Goal: Task Accomplishment & Management: Manage account settings

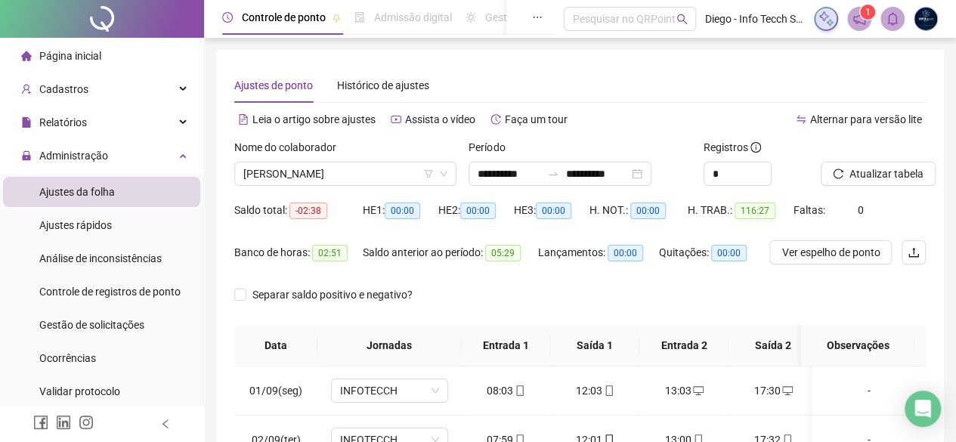
click at [707, 63] on div "**********" at bounding box center [579, 378] width 727 height 657
click at [316, 187] on div "Nome do colaborador [PERSON_NAME]" at bounding box center [345, 168] width 234 height 59
click at [308, 179] on span "[PERSON_NAME]" at bounding box center [345, 173] width 204 height 23
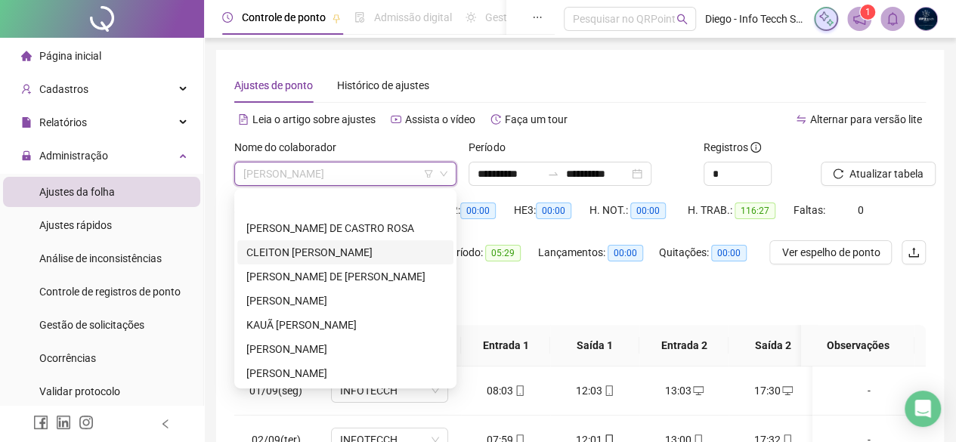
click at [325, 244] on div "CLEITON [PERSON_NAME]" at bounding box center [345, 252] width 198 height 17
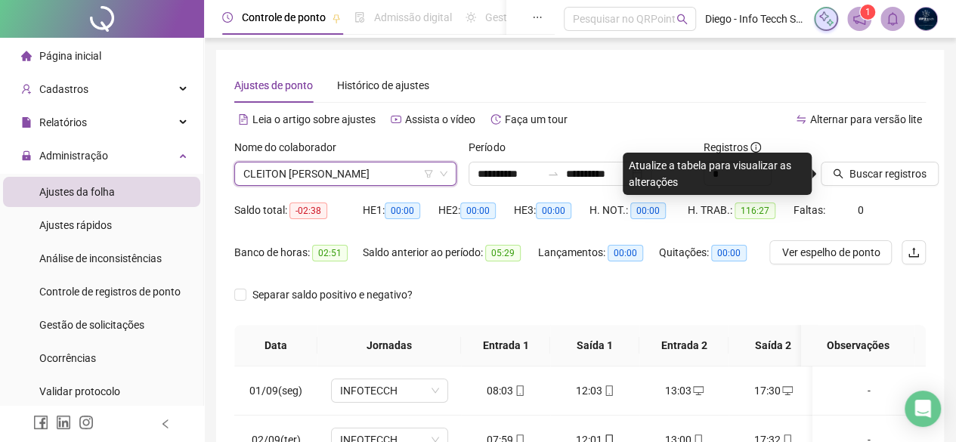
click at [307, 173] on span "CLEITON [PERSON_NAME]" at bounding box center [345, 173] width 204 height 23
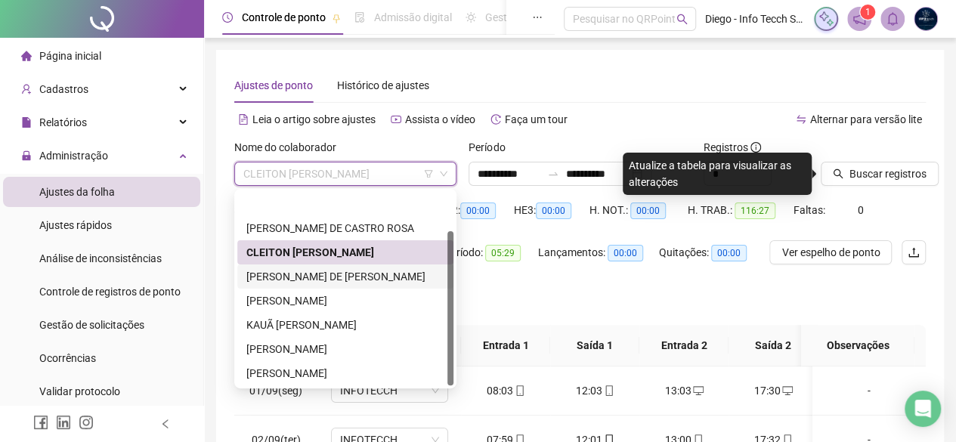
click at [306, 268] on div "[PERSON_NAME] DE [PERSON_NAME]" at bounding box center [345, 276] width 198 height 17
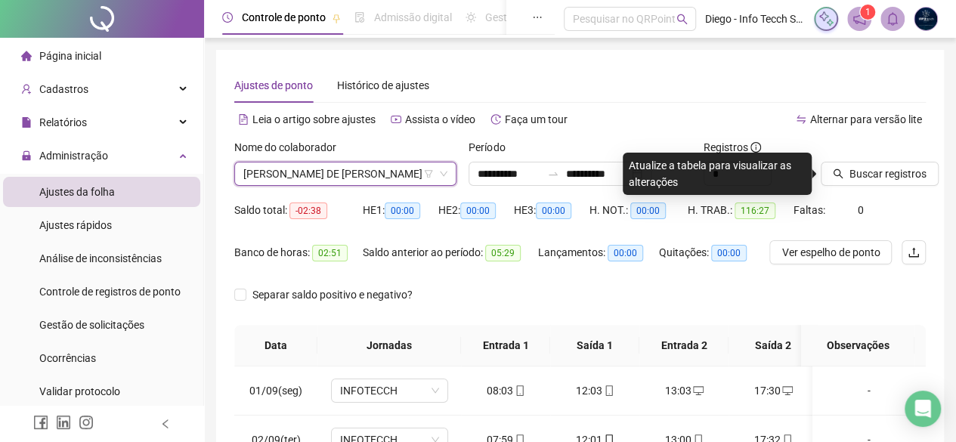
click at [301, 190] on div "Nome do colaborador [PERSON_NAME] DE [PERSON_NAME]" at bounding box center [345, 168] width 234 height 59
click at [301, 178] on span "[PERSON_NAME] DE [PERSON_NAME]" at bounding box center [345, 173] width 204 height 23
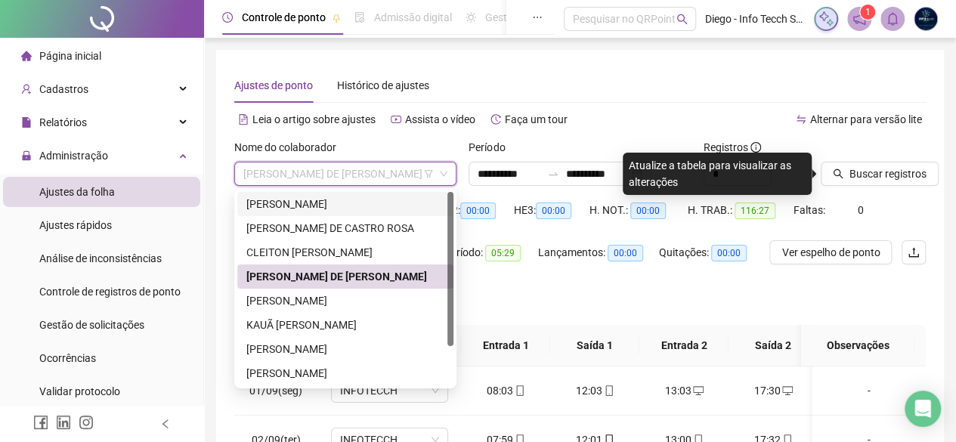
click at [385, 202] on div "[PERSON_NAME]" at bounding box center [345, 204] width 198 height 17
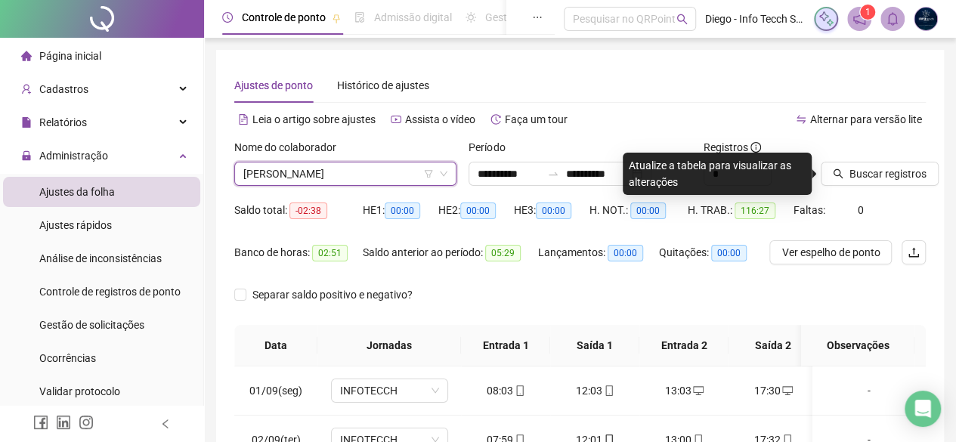
click at [376, 178] on span "[PERSON_NAME]" at bounding box center [345, 173] width 204 height 23
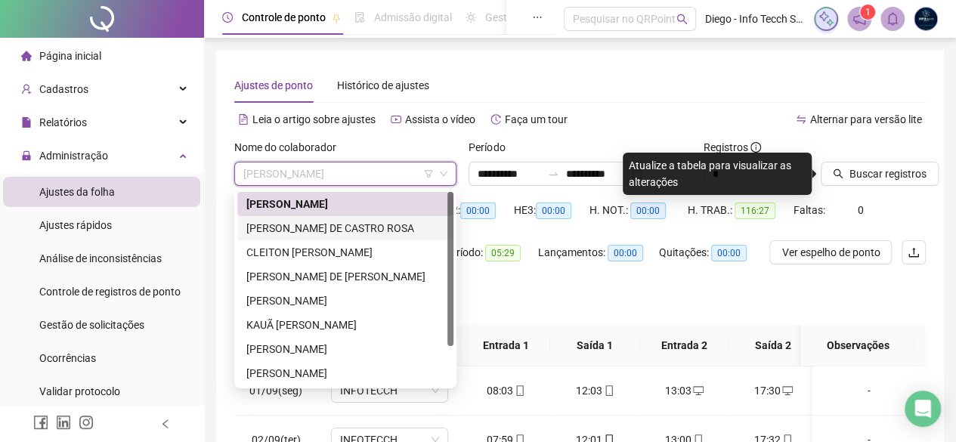
click at [387, 220] on div "[PERSON_NAME] DE CASTRO ROSA" at bounding box center [345, 228] width 198 height 17
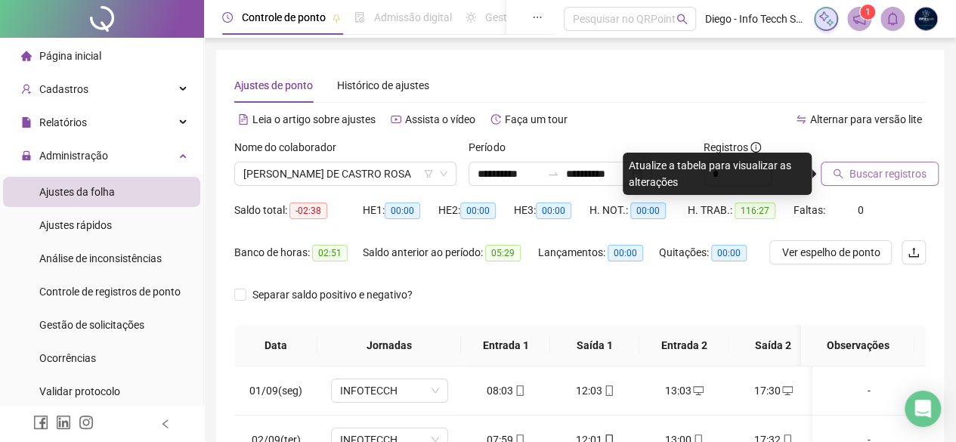
click at [883, 167] on span "Buscar registros" at bounding box center [887, 173] width 77 height 17
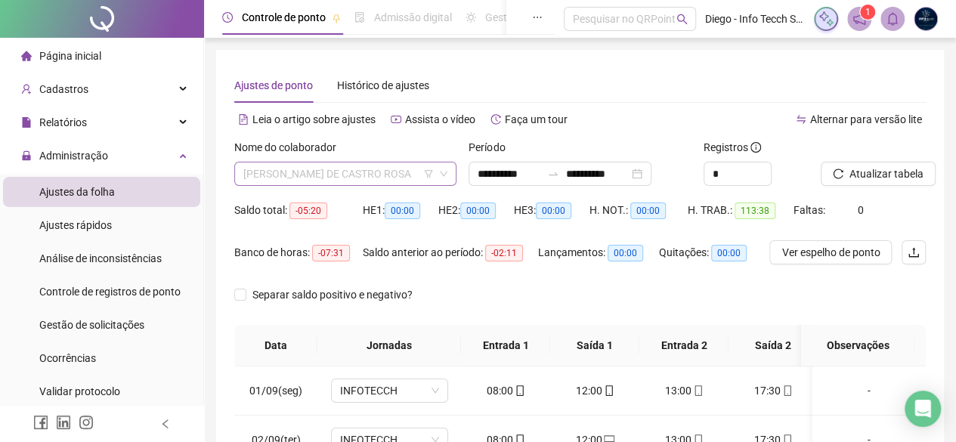
click at [290, 174] on span "[PERSON_NAME] DE CASTRO ROSA" at bounding box center [345, 173] width 204 height 23
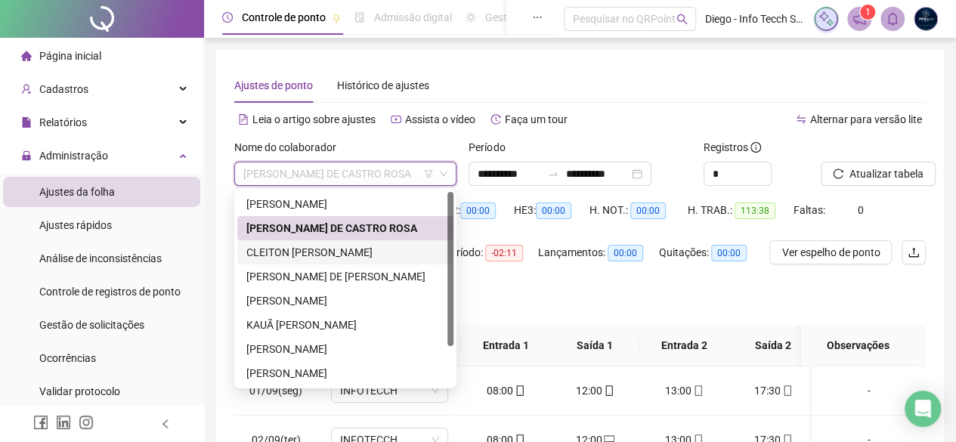
click at [310, 241] on div "CLEITON [PERSON_NAME]" at bounding box center [345, 252] width 216 height 24
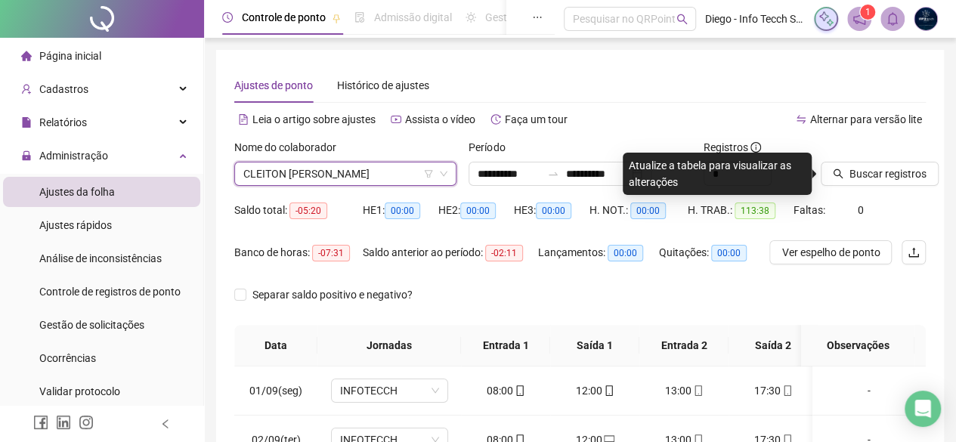
drag, startPoint x: 360, startPoint y: 178, endPoint x: 350, endPoint y: 183, distance: 11.2
click at [358, 178] on span "CLEITON [PERSON_NAME]" at bounding box center [345, 173] width 204 height 23
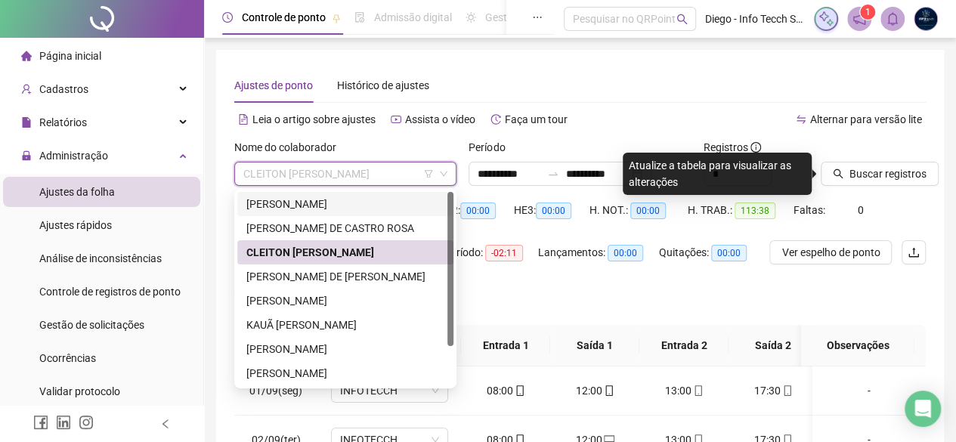
click at [335, 203] on div "[PERSON_NAME]" at bounding box center [345, 204] width 198 height 17
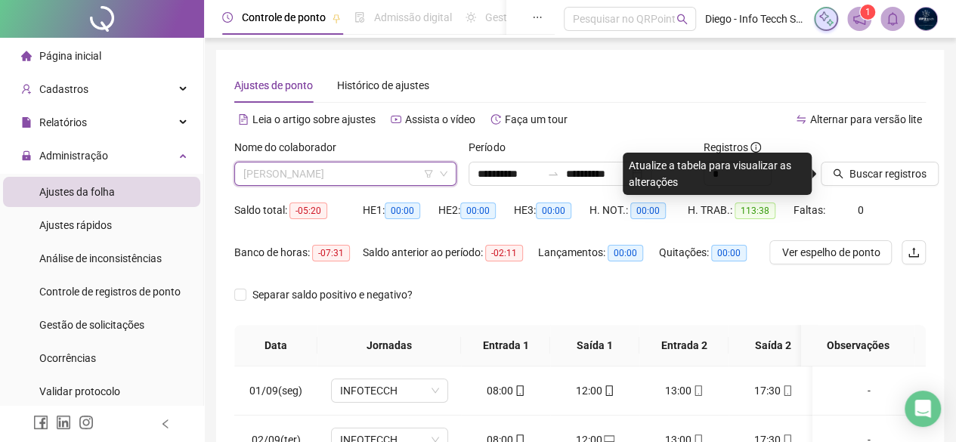
click at [366, 176] on span "[PERSON_NAME]" at bounding box center [345, 173] width 204 height 23
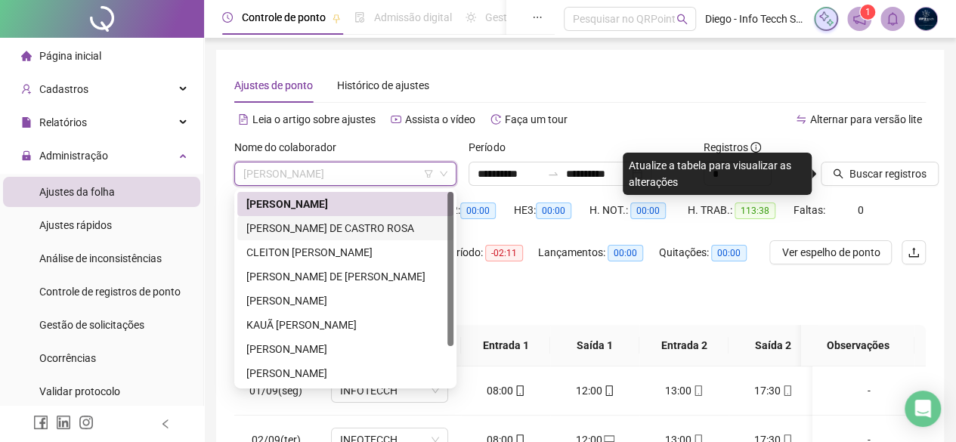
click at [337, 227] on div "[PERSON_NAME] DE CASTRO ROSA" at bounding box center [345, 228] width 198 height 17
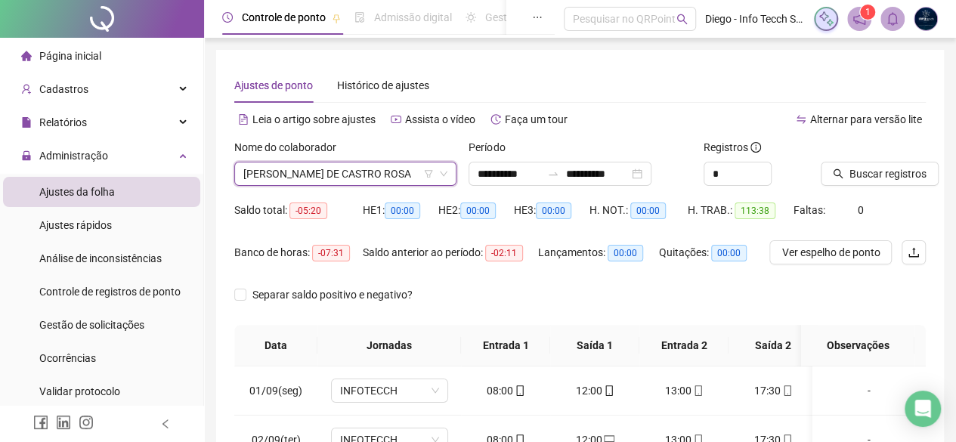
click at [360, 162] on input "search" at bounding box center [338, 173] width 190 height 23
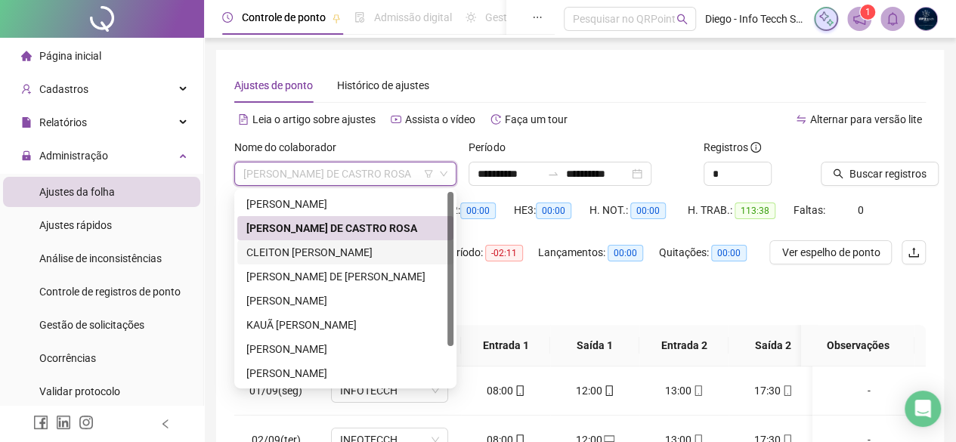
click at [336, 249] on div "CLEITON [PERSON_NAME]" at bounding box center [345, 252] width 198 height 17
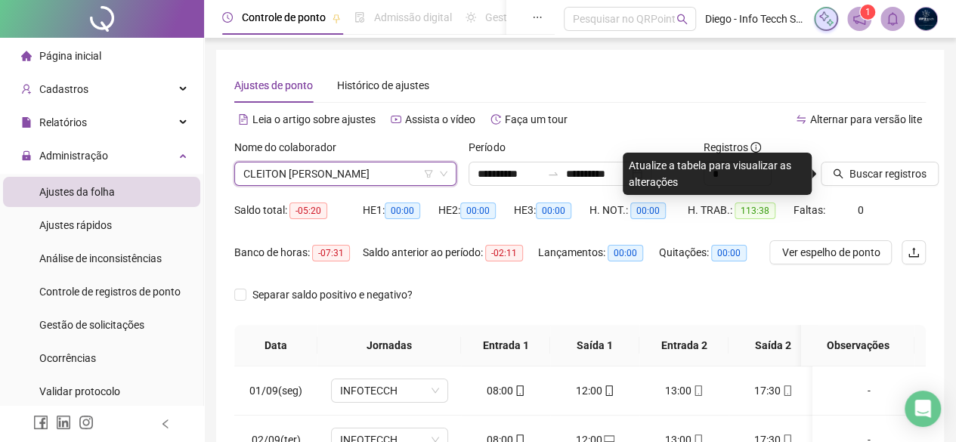
click at [349, 167] on span "CLEITON [PERSON_NAME]" at bounding box center [345, 173] width 204 height 23
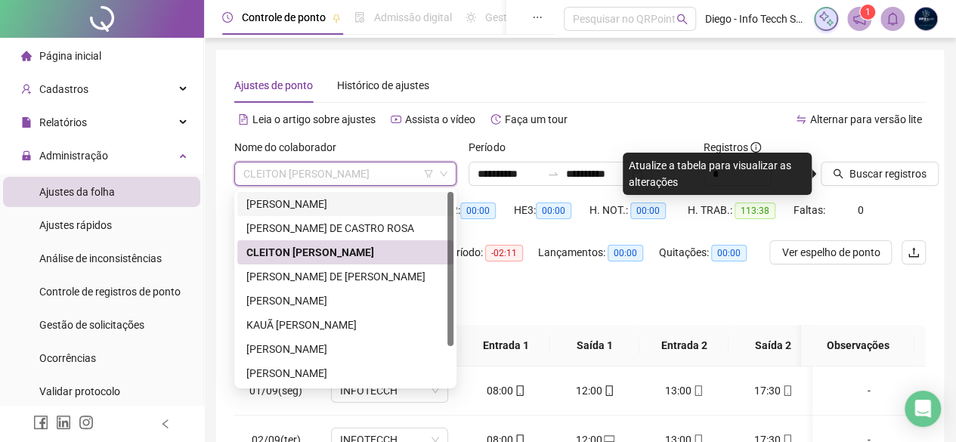
click at [386, 204] on div "[PERSON_NAME]" at bounding box center [345, 204] width 198 height 17
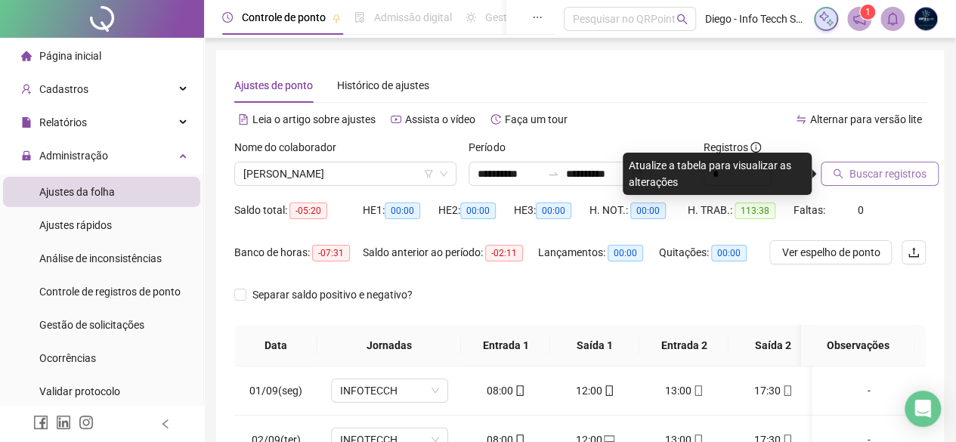
click at [857, 171] on span "Buscar registros" at bounding box center [887, 173] width 77 height 17
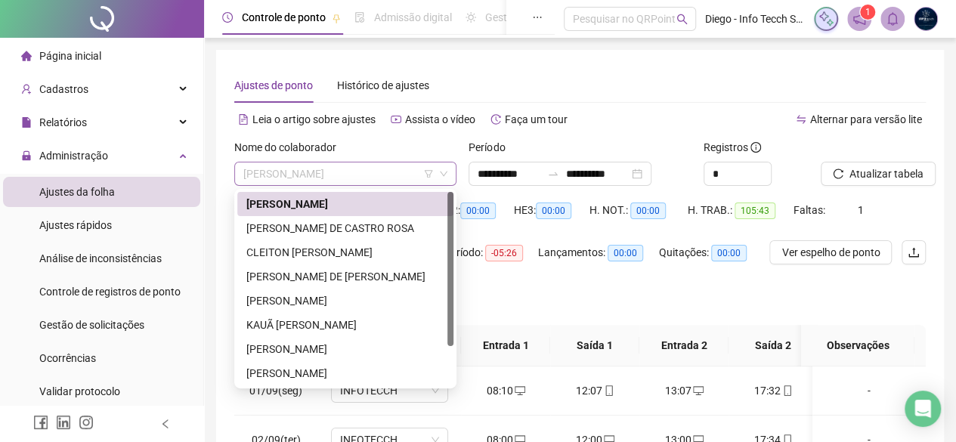
click at [376, 178] on span "[PERSON_NAME]" at bounding box center [345, 173] width 204 height 23
drag, startPoint x: 650, startPoint y: 75, endPoint x: 629, endPoint y: 61, distance: 24.5
click at [652, 75] on div "Ajustes de ponto Histórico de ajustes" at bounding box center [579, 85] width 691 height 35
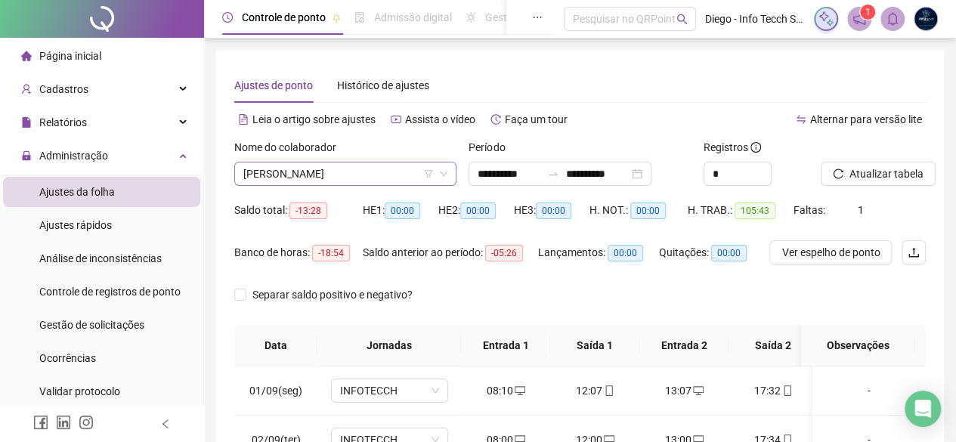
click at [324, 175] on span "[PERSON_NAME]" at bounding box center [345, 173] width 204 height 23
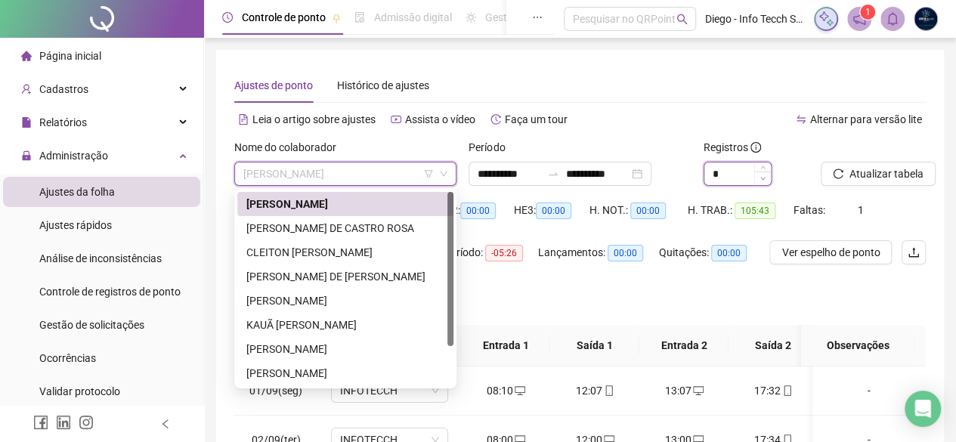
click at [750, 175] on input "*" at bounding box center [737, 173] width 66 height 23
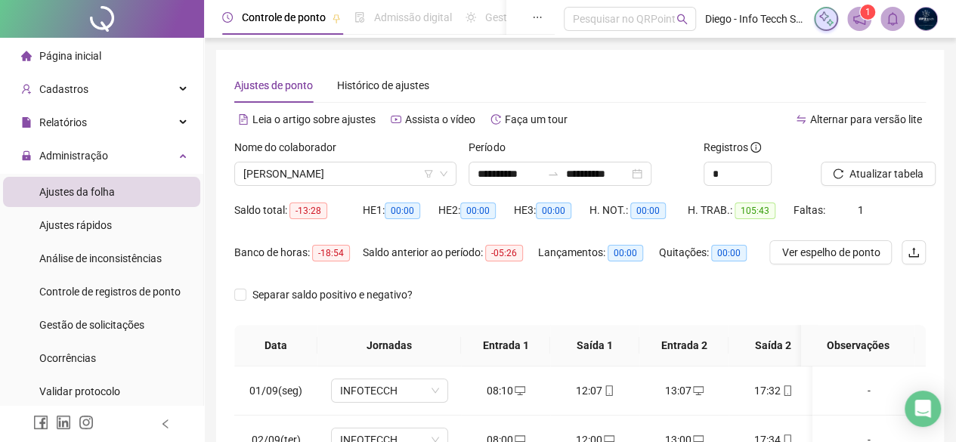
click at [801, 181] on div "*" at bounding box center [755, 174] width 105 height 24
click at [849, 171] on span "Atualizar tabela" at bounding box center [886, 173] width 74 height 17
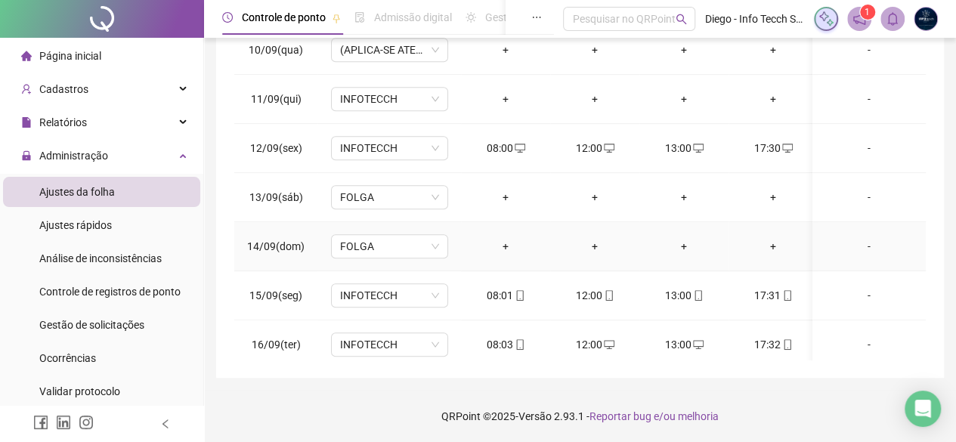
scroll to position [568, 0]
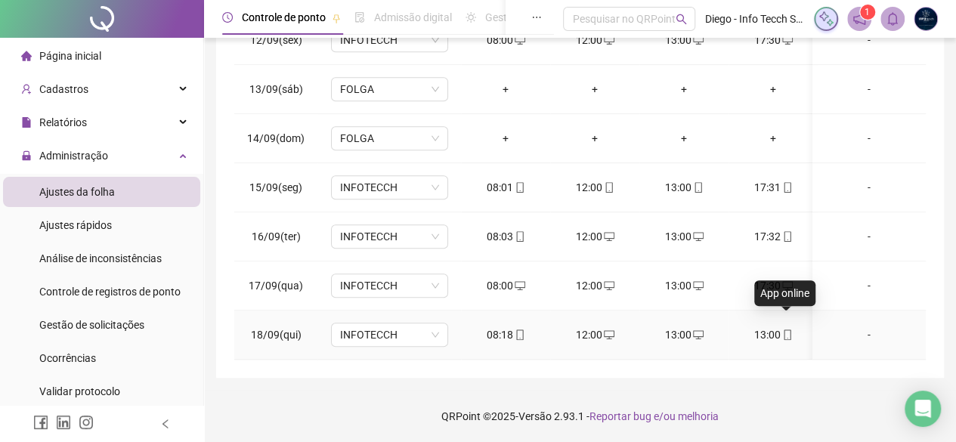
click at [783, 329] on icon "mobile" at bounding box center [787, 334] width 11 height 11
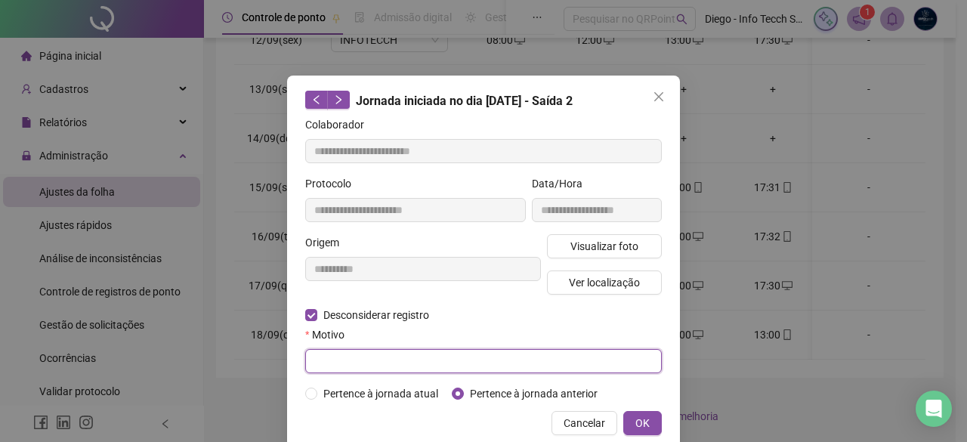
click at [551, 360] on input "text" at bounding box center [483, 361] width 357 height 24
type input "*"
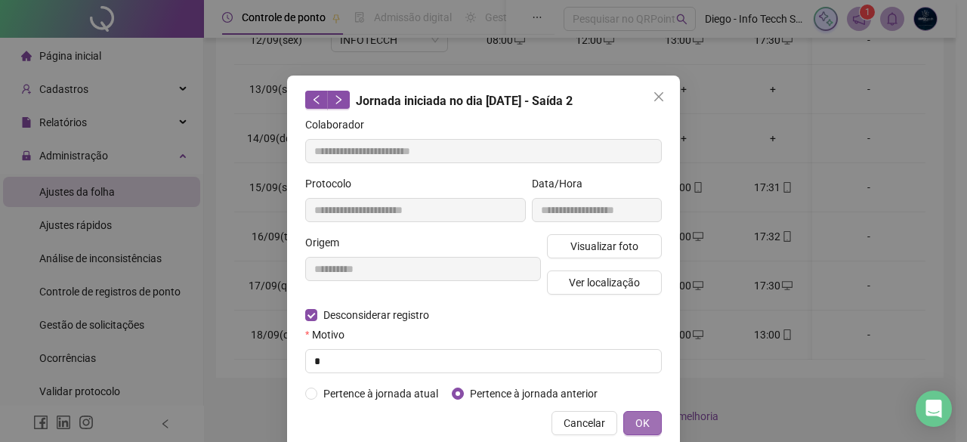
click at [644, 422] on button "OK" at bounding box center [642, 423] width 39 height 24
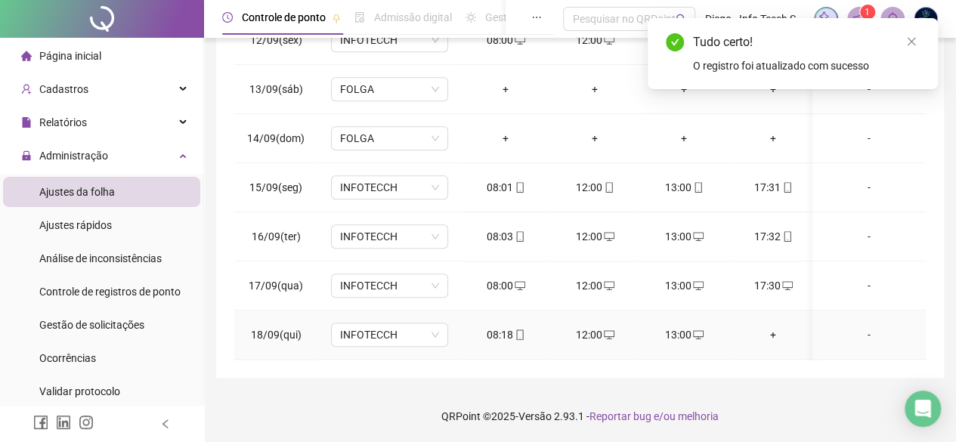
click at [769, 326] on div "+" at bounding box center [772, 334] width 65 height 17
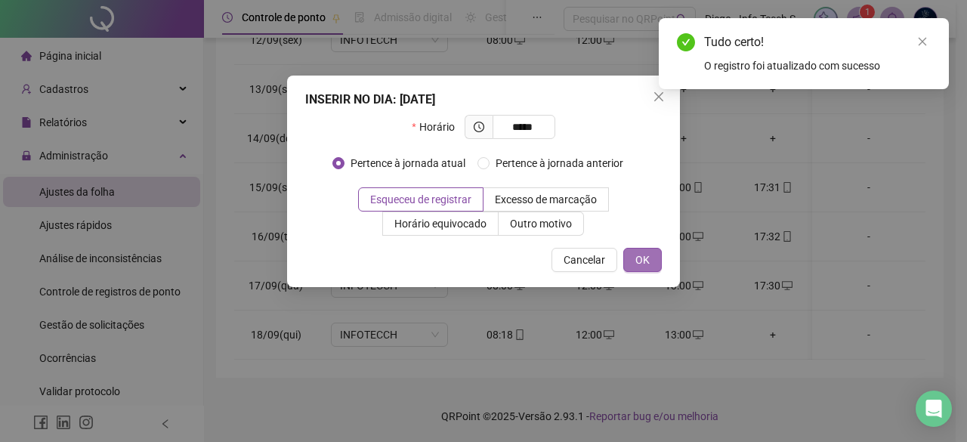
type input "*****"
click at [650, 261] on button "OK" at bounding box center [642, 260] width 39 height 24
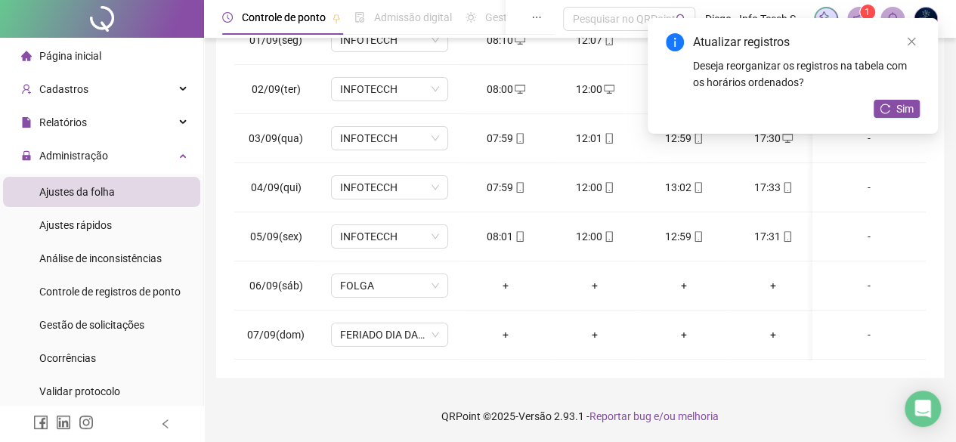
scroll to position [0, 0]
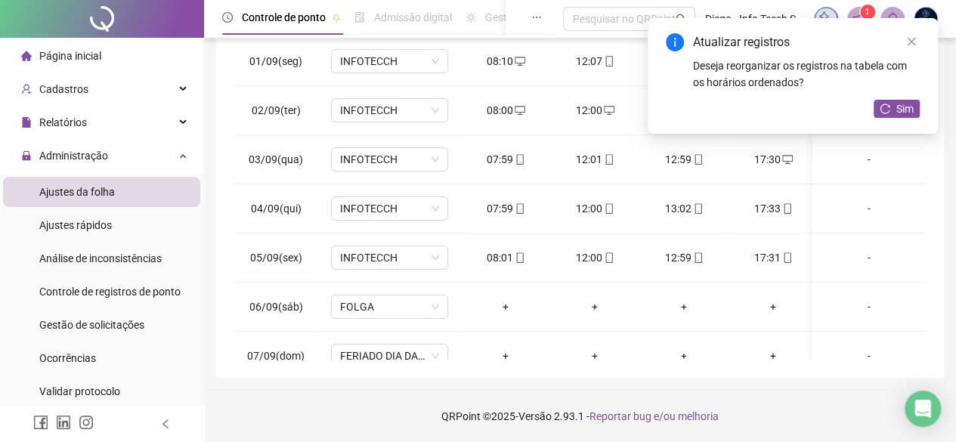
drag, startPoint x: 913, startPoint y: 42, endPoint x: 863, endPoint y: 97, distance: 74.3
click at [912, 42] on icon "close" at bounding box center [911, 41] width 11 height 11
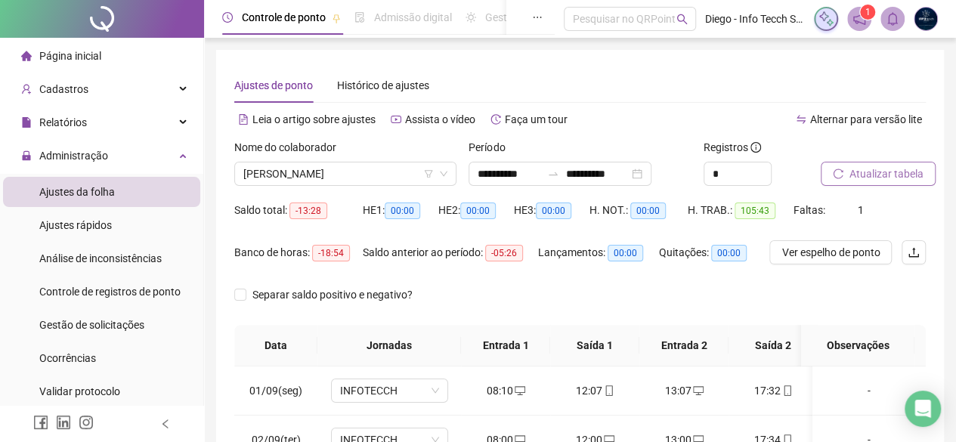
click at [851, 178] on span "Atualizar tabela" at bounding box center [886, 173] width 74 height 17
click at [351, 176] on span "[PERSON_NAME]" at bounding box center [345, 173] width 204 height 23
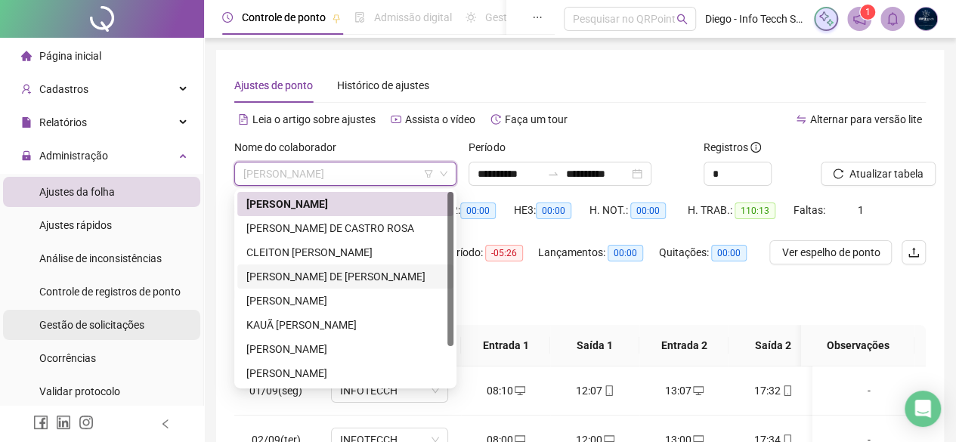
click at [79, 331] on span "Gestão de solicitações" at bounding box center [91, 325] width 105 height 12
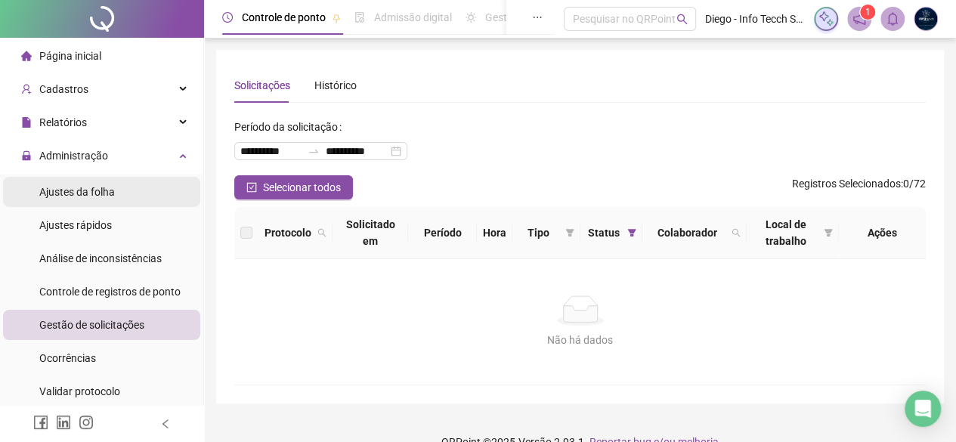
click at [104, 196] on span "Ajustes da folha" at bounding box center [77, 192] width 76 height 12
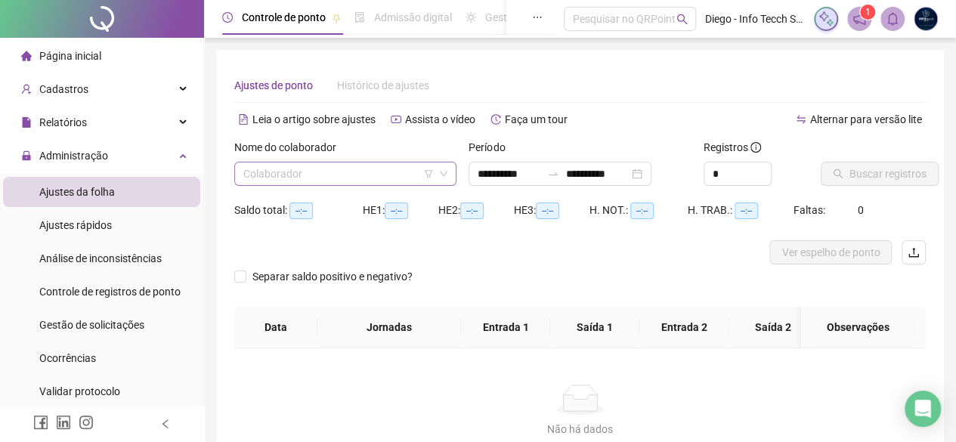
type input "**********"
click at [317, 175] on input "search" at bounding box center [338, 173] width 190 height 23
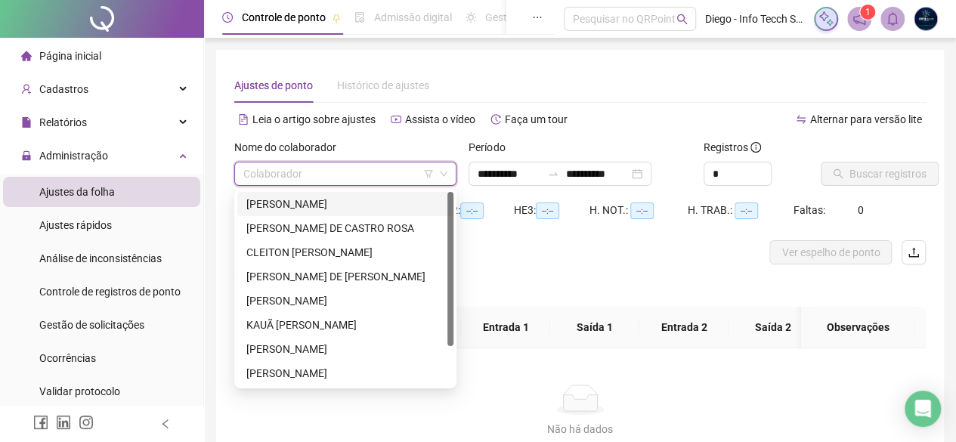
drag, startPoint x: 317, startPoint y: 203, endPoint x: 347, endPoint y: 203, distance: 29.5
click at [318, 203] on div "[PERSON_NAME]" at bounding box center [345, 204] width 198 height 17
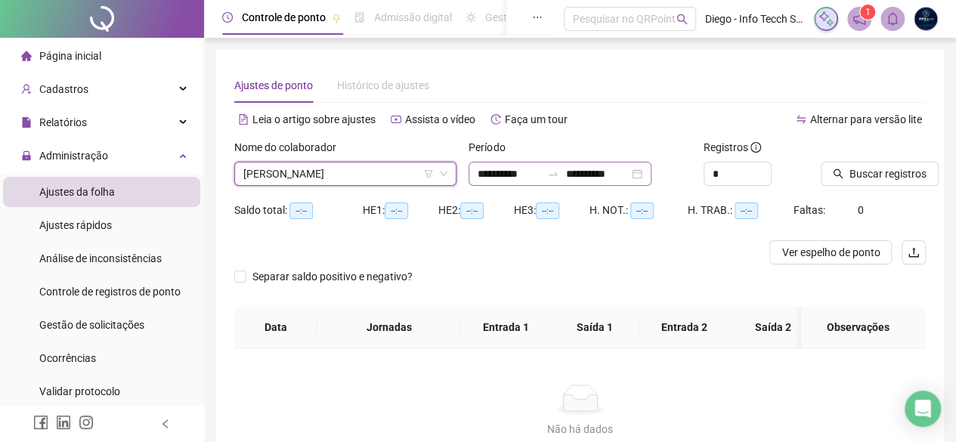
click at [651, 173] on div "**********" at bounding box center [559, 174] width 183 height 24
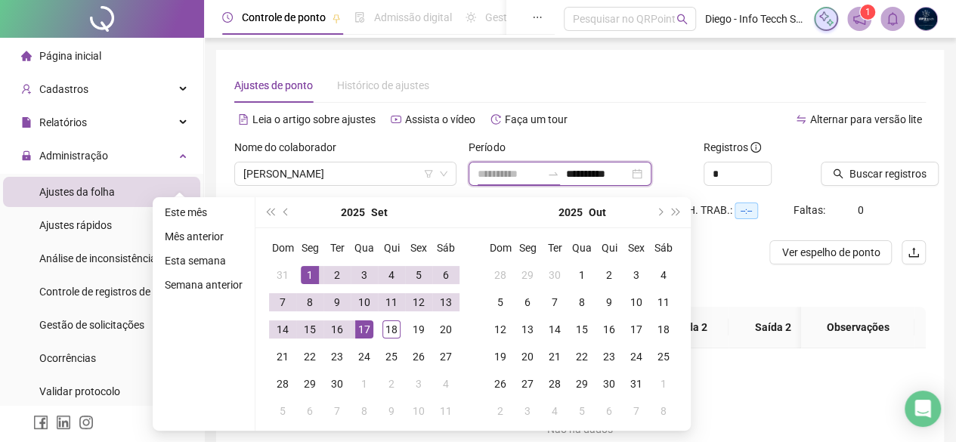
type input "**********"
click at [305, 267] on div "1" at bounding box center [310, 275] width 18 height 18
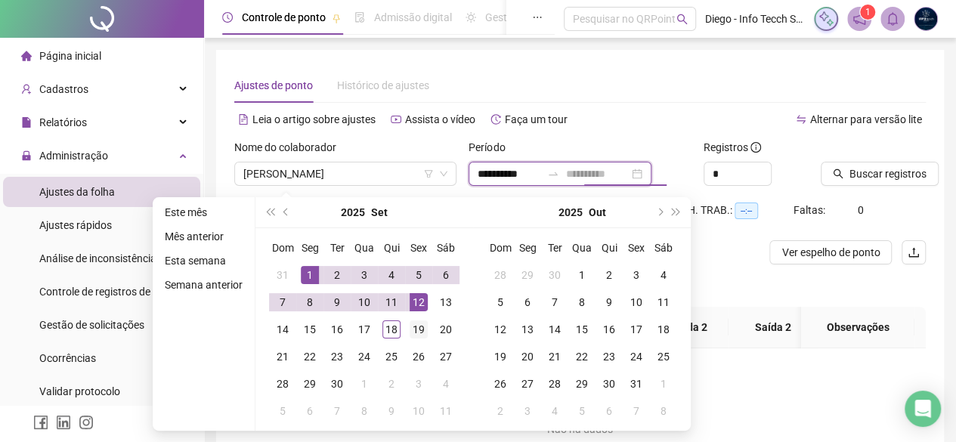
type input "**********"
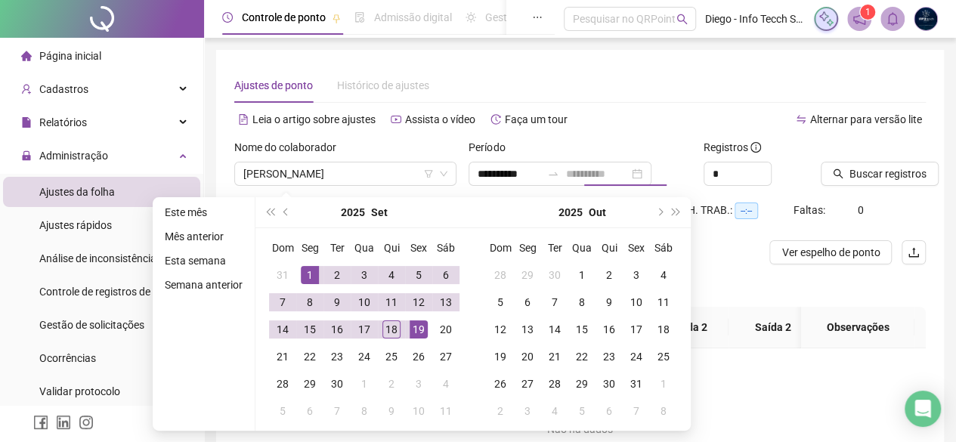
click at [417, 329] on div "19" at bounding box center [418, 329] width 18 height 18
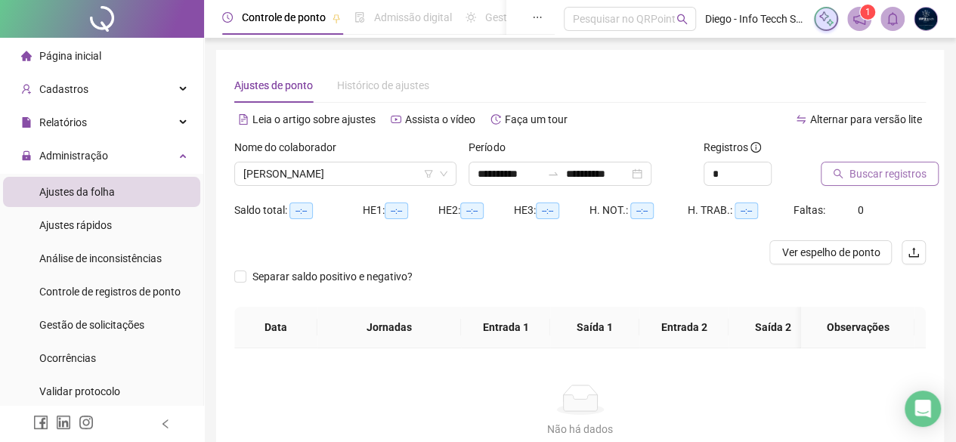
click at [833, 177] on icon "search" at bounding box center [837, 173] width 11 height 11
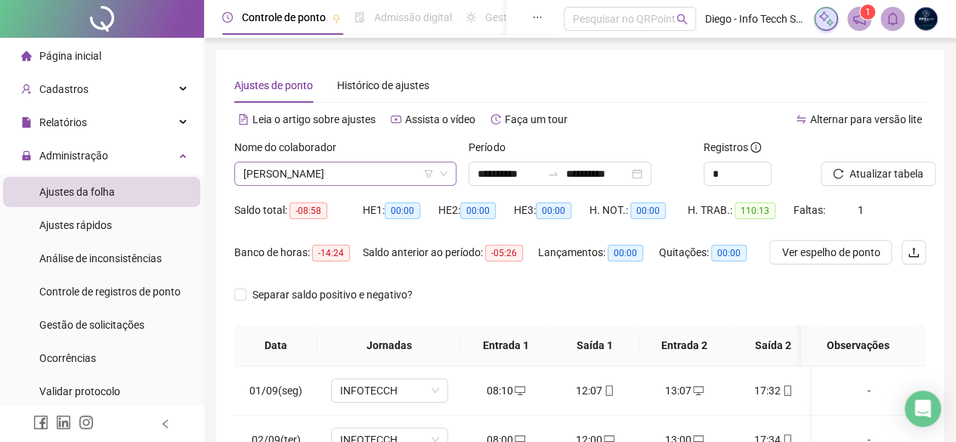
click at [366, 179] on span "[PERSON_NAME]" at bounding box center [345, 173] width 204 height 23
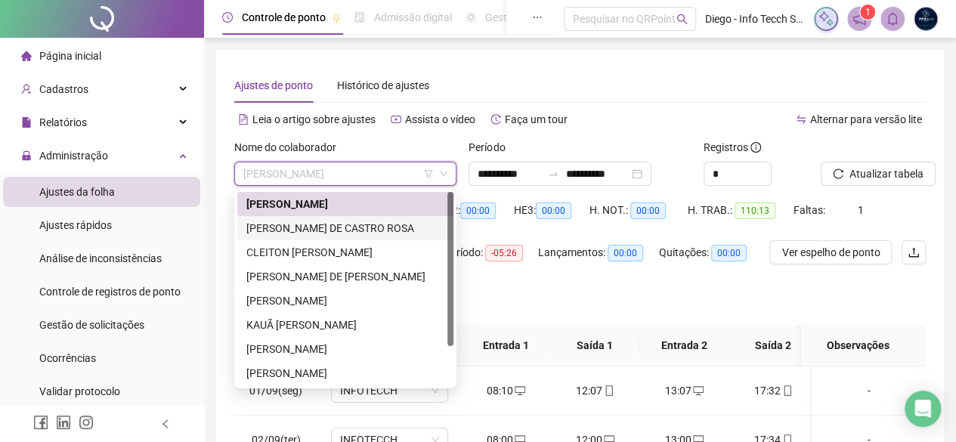
click at [375, 227] on div "[PERSON_NAME] DE CASTRO ROSA" at bounding box center [345, 228] width 198 height 17
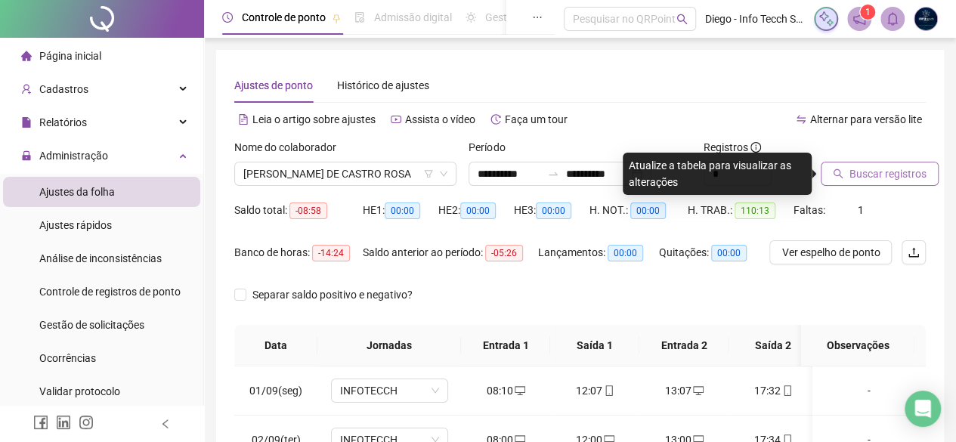
click at [852, 168] on span "Buscar registros" at bounding box center [887, 173] width 77 height 17
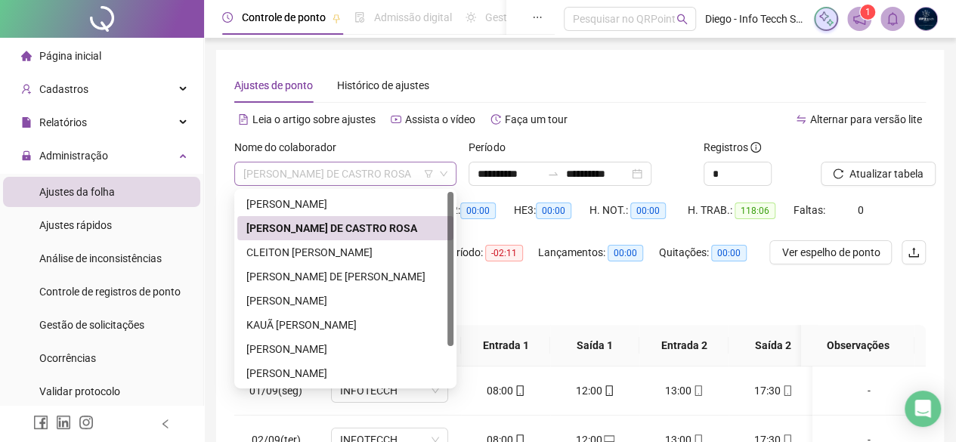
click at [250, 164] on span "[PERSON_NAME] DE CASTRO ROSA" at bounding box center [345, 173] width 204 height 23
click at [321, 252] on div "CLEITON [PERSON_NAME]" at bounding box center [345, 252] width 198 height 17
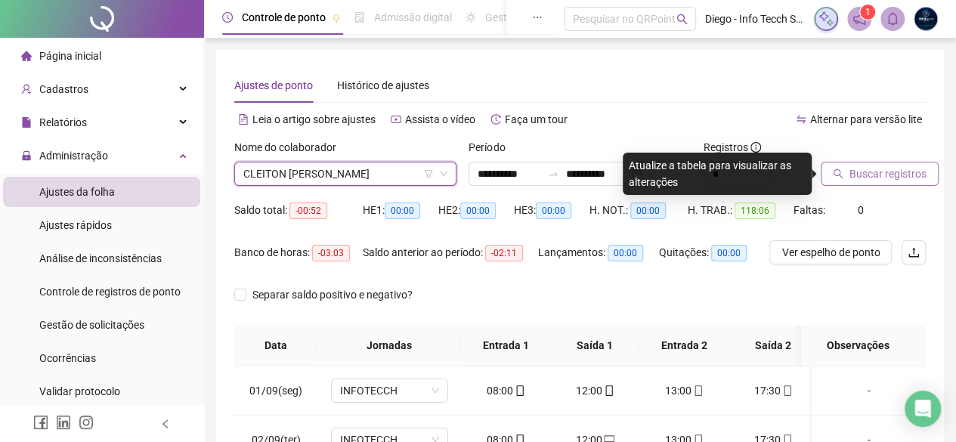
click at [857, 169] on span "Buscar registros" at bounding box center [887, 173] width 77 height 17
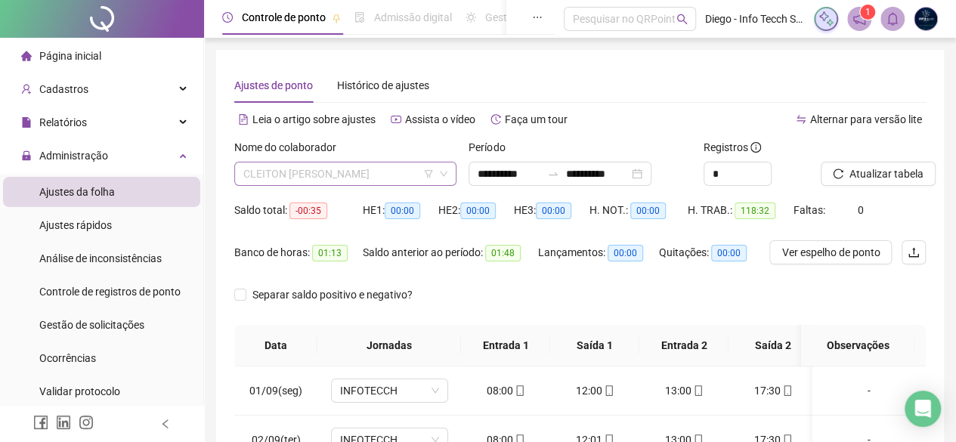
click at [335, 174] on span "CLEITON [PERSON_NAME]" at bounding box center [345, 173] width 204 height 23
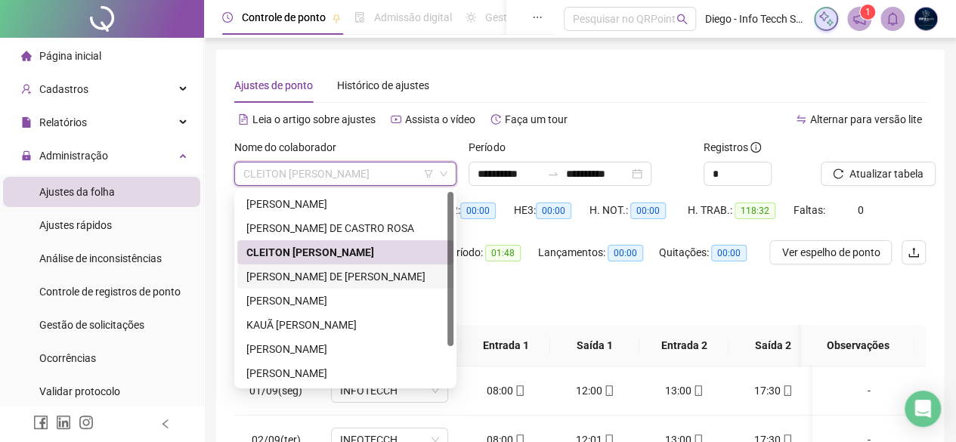
drag, startPoint x: 364, startPoint y: 278, endPoint x: 464, endPoint y: 249, distance: 103.8
click at [364, 278] on div "[PERSON_NAME] DE [PERSON_NAME]" at bounding box center [345, 276] width 198 height 17
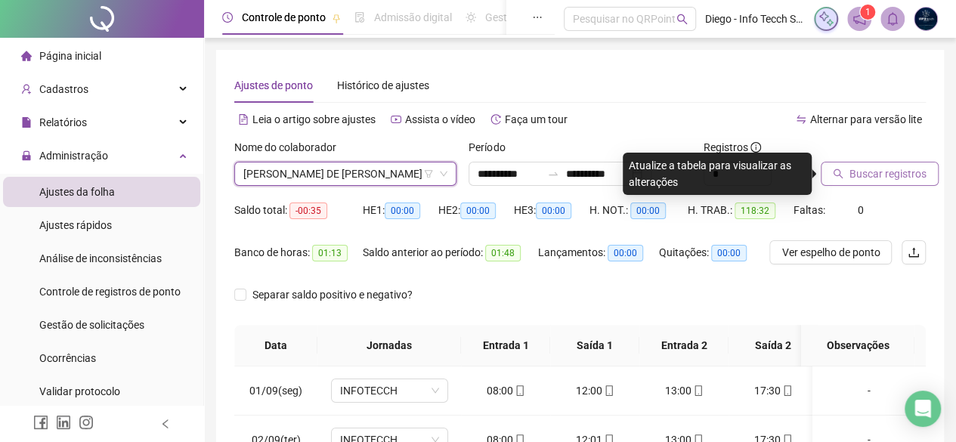
click at [888, 179] on span "Buscar registros" at bounding box center [887, 173] width 77 height 17
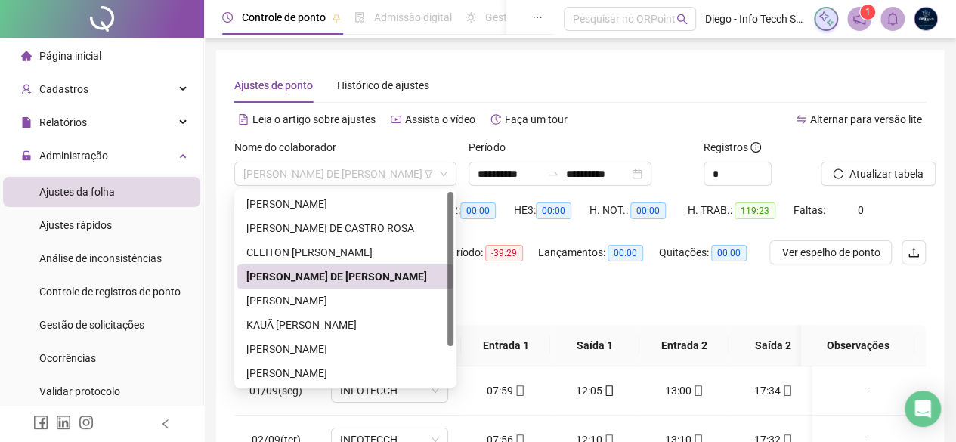
click at [325, 162] on div "[PERSON_NAME] DE [PERSON_NAME]" at bounding box center [345, 174] width 222 height 24
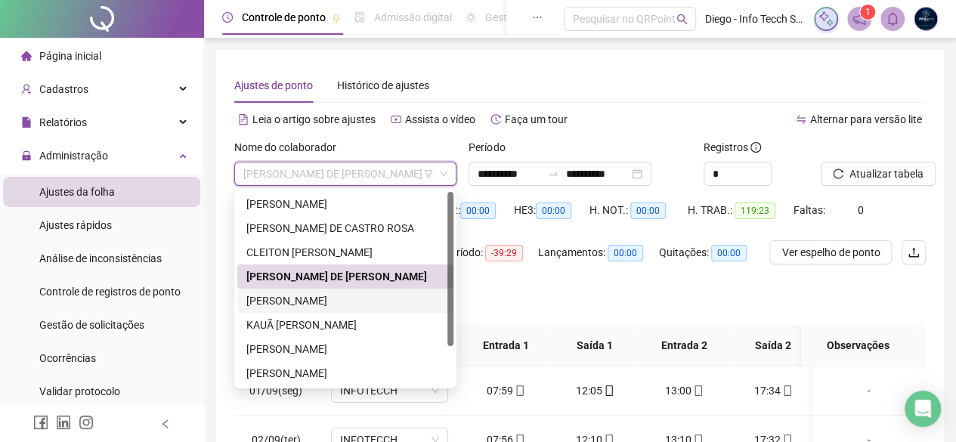
click at [380, 300] on div "[PERSON_NAME]" at bounding box center [345, 300] width 198 height 17
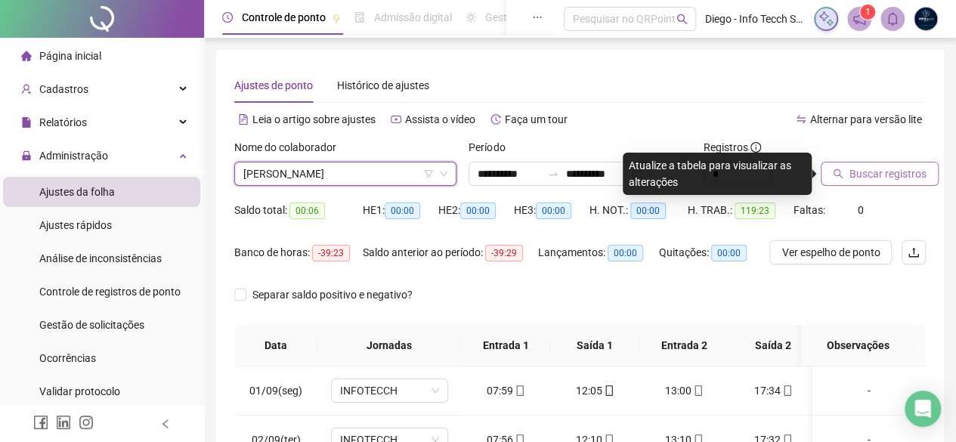
click at [846, 174] on button "Buscar registros" at bounding box center [879, 174] width 118 height 24
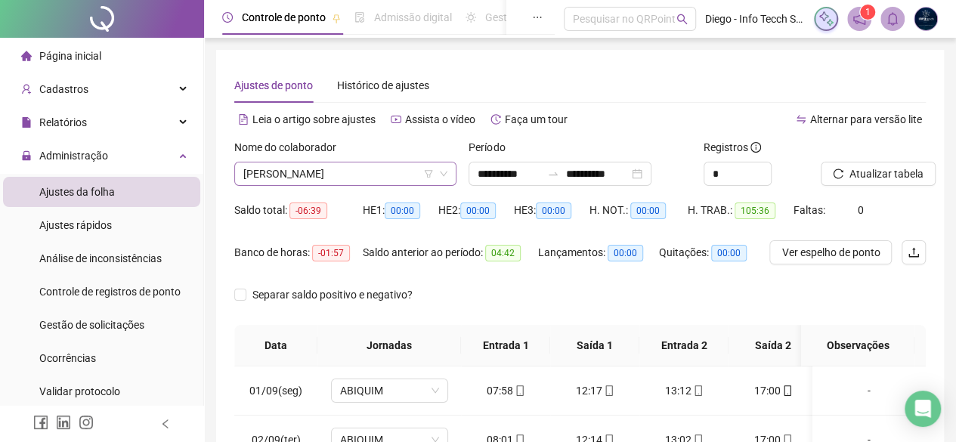
click at [360, 162] on span "[PERSON_NAME]" at bounding box center [345, 173] width 204 height 23
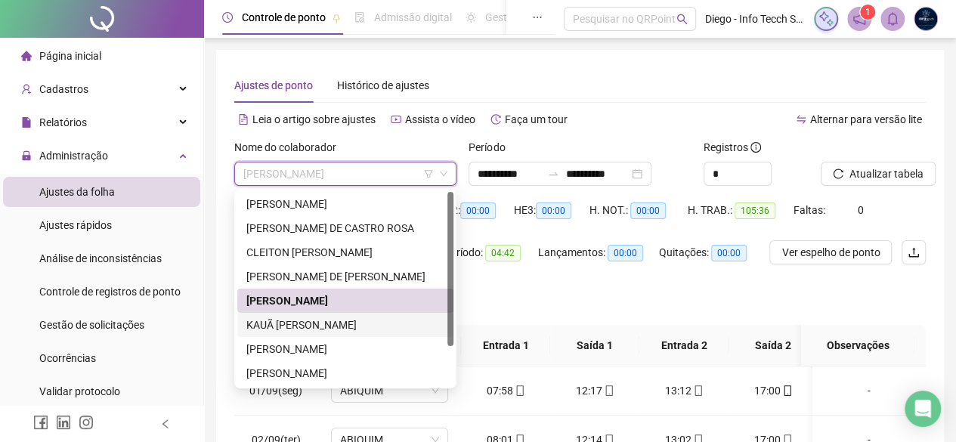
click at [393, 320] on div "KAUÃ [PERSON_NAME]" at bounding box center [345, 325] width 198 height 17
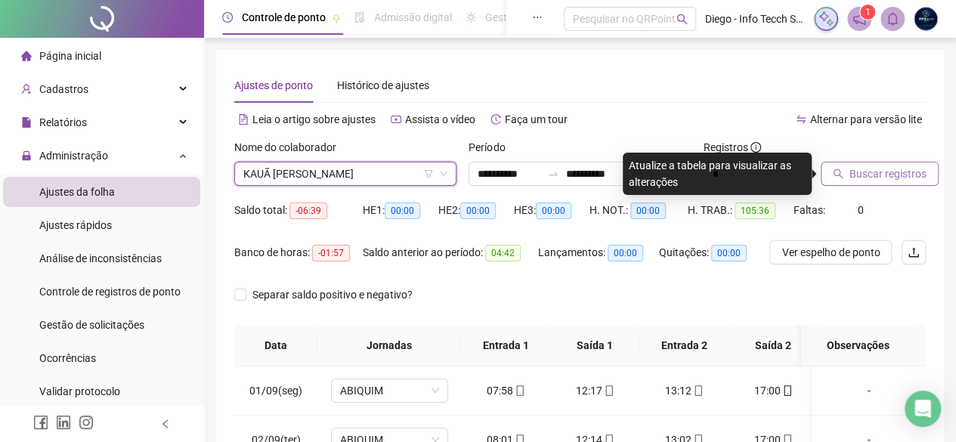
click at [834, 177] on icon "search" at bounding box center [837, 173] width 11 height 11
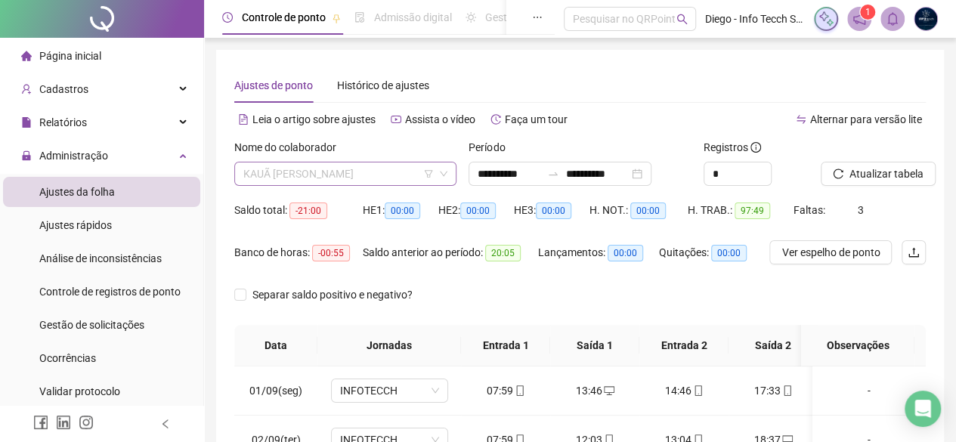
click at [325, 172] on span "KAUÃ [PERSON_NAME]" at bounding box center [345, 173] width 204 height 23
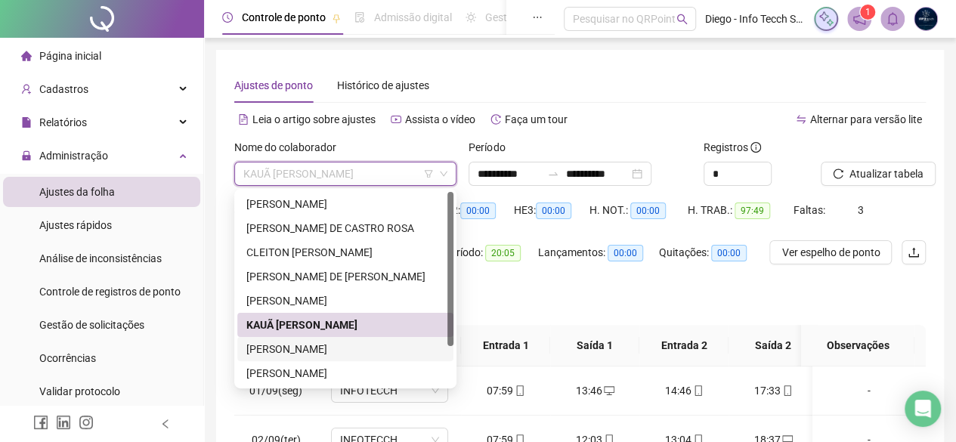
click at [354, 346] on div "[PERSON_NAME]" at bounding box center [345, 349] width 198 height 17
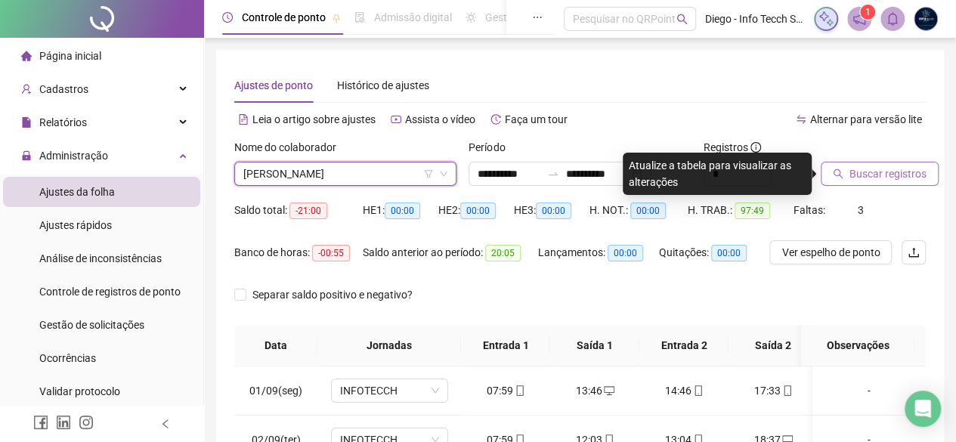
click at [888, 167] on span "Buscar registros" at bounding box center [887, 173] width 77 height 17
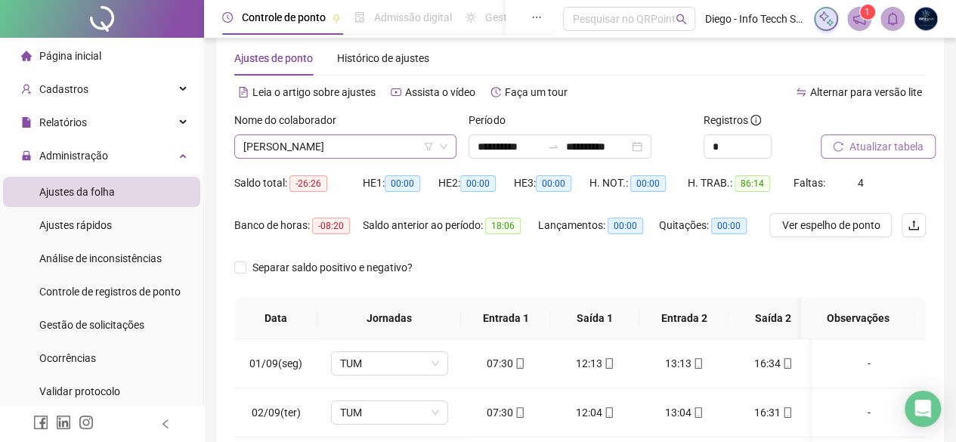
click at [349, 146] on span "[PERSON_NAME]" at bounding box center [345, 146] width 204 height 23
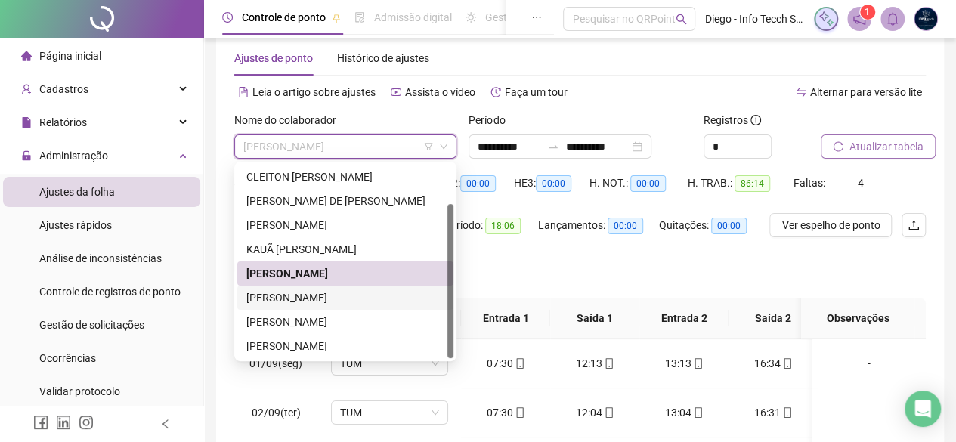
click at [387, 295] on div "[PERSON_NAME]" at bounding box center [345, 297] width 198 height 17
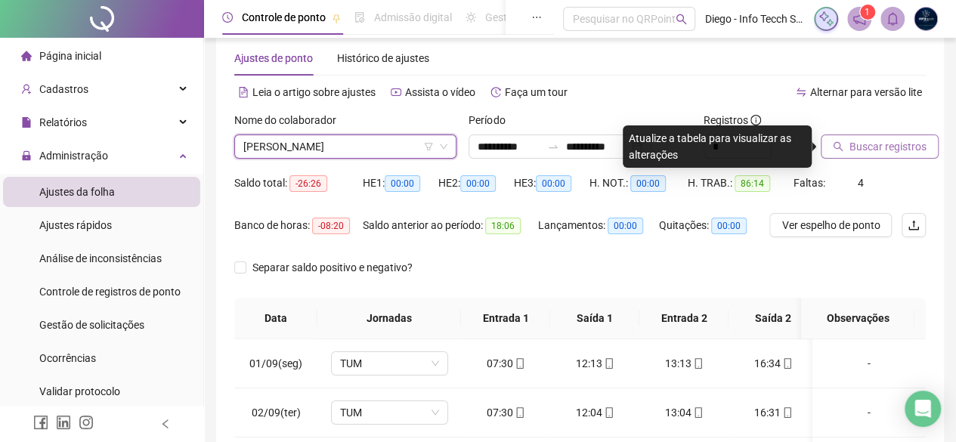
click at [876, 156] on button "Buscar registros" at bounding box center [879, 146] width 118 height 24
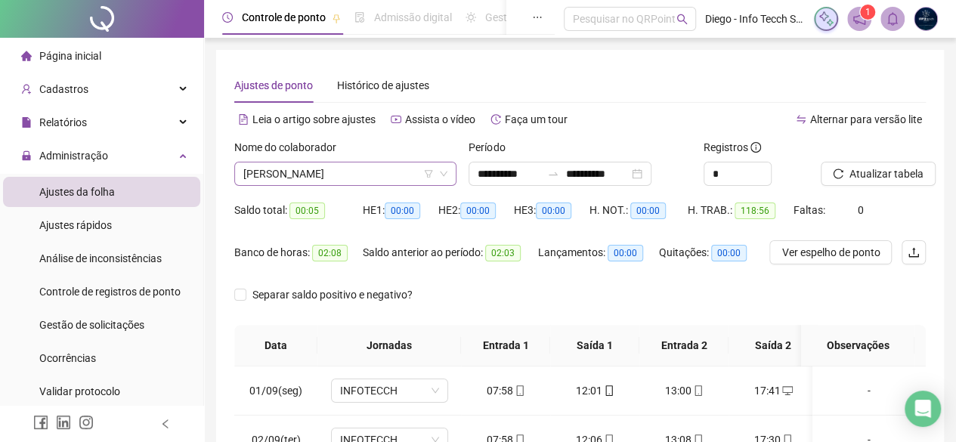
click at [386, 166] on span "[PERSON_NAME]" at bounding box center [345, 173] width 204 height 23
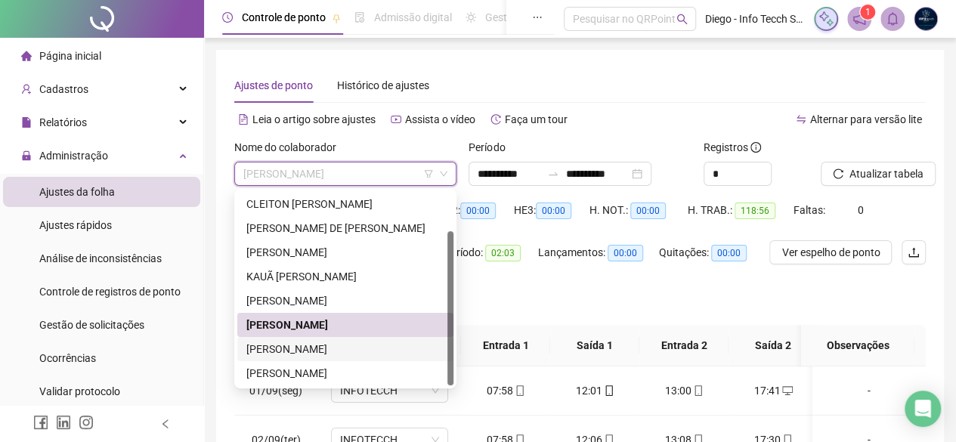
click at [381, 348] on div "[PERSON_NAME]" at bounding box center [345, 349] width 198 height 17
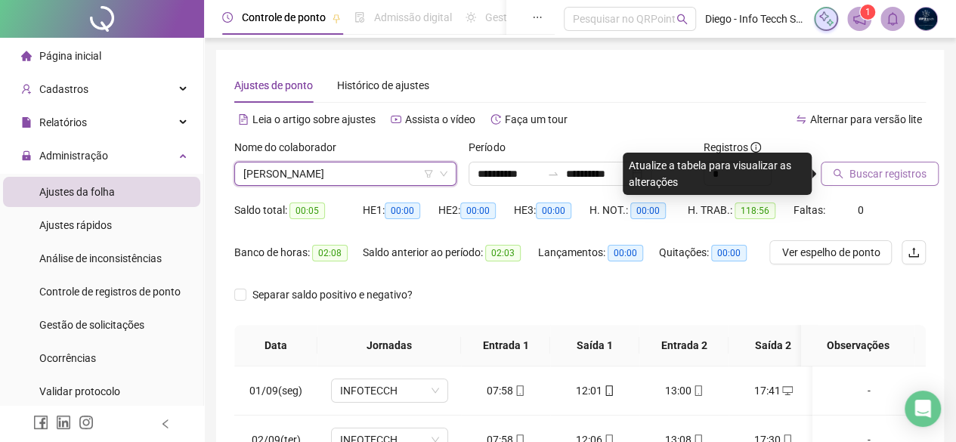
click at [826, 168] on button "Buscar registros" at bounding box center [879, 174] width 118 height 24
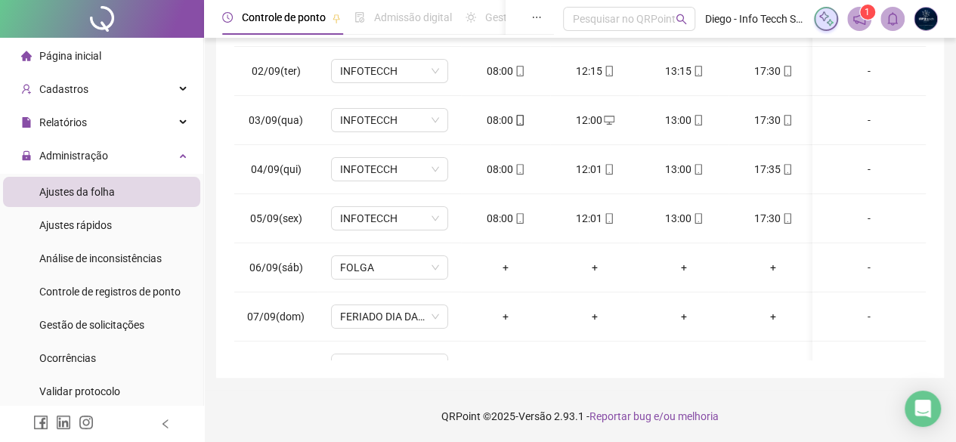
scroll to position [9, 0]
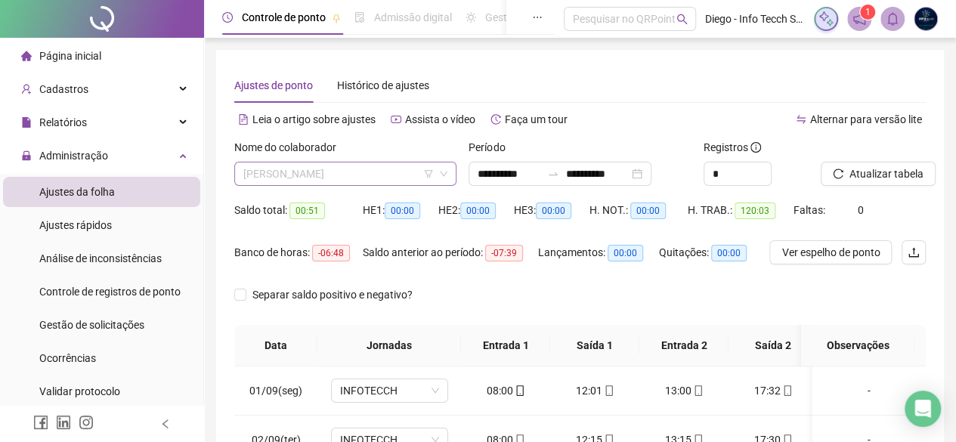
click at [310, 182] on span "[PERSON_NAME]" at bounding box center [345, 173] width 204 height 23
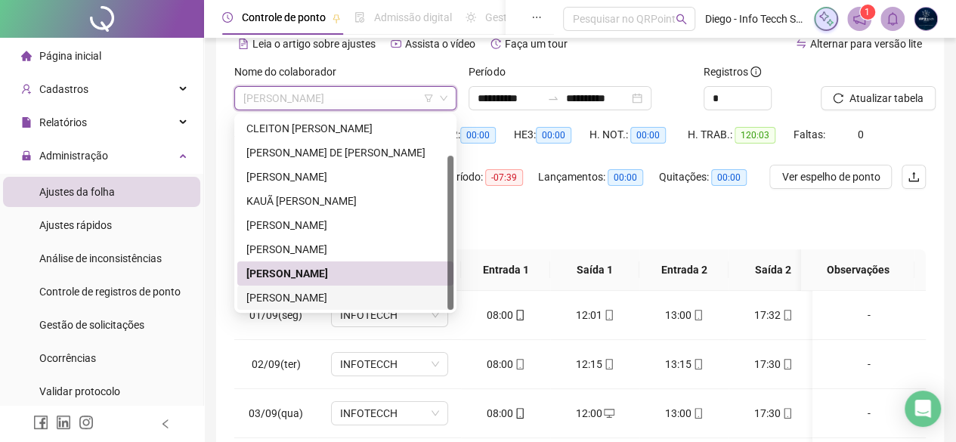
click at [396, 289] on div "[PERSON_NAME]" at bounding box center [345, 297] width 198 height 17
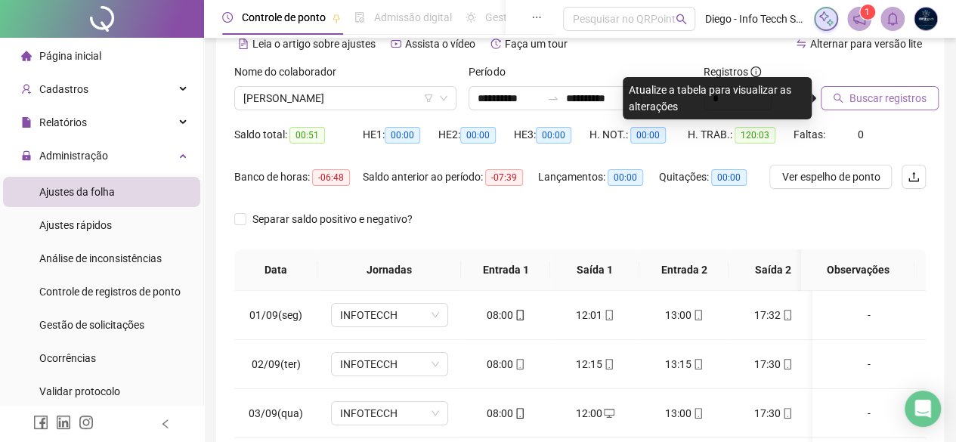
click at [886, 96] on span "Buscar registros" at bounding box center [887, 98] width 77 height 17
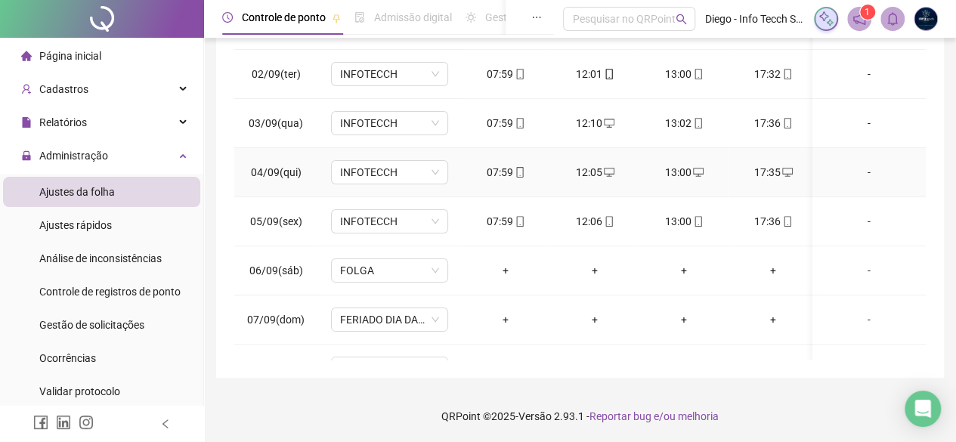
scroll to position [0, 0]
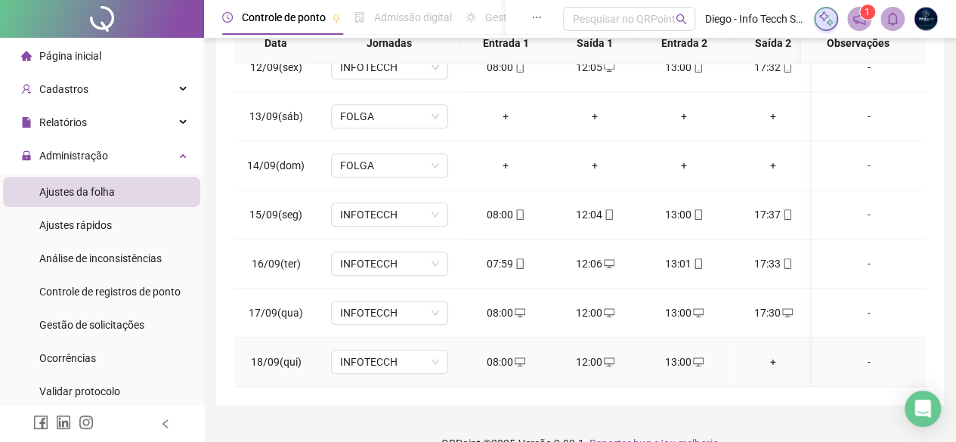
click at [770, 354] on div "+" at bounding box center [772, 362] width 65 height 17
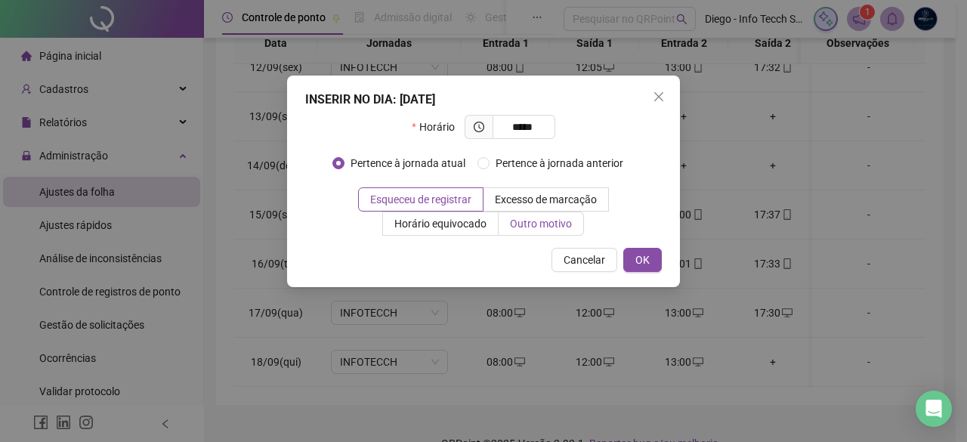
type input "*****"
click at [579, 227] on label "Outro motivo" at bounding box center [541, 224] width 85 height 24
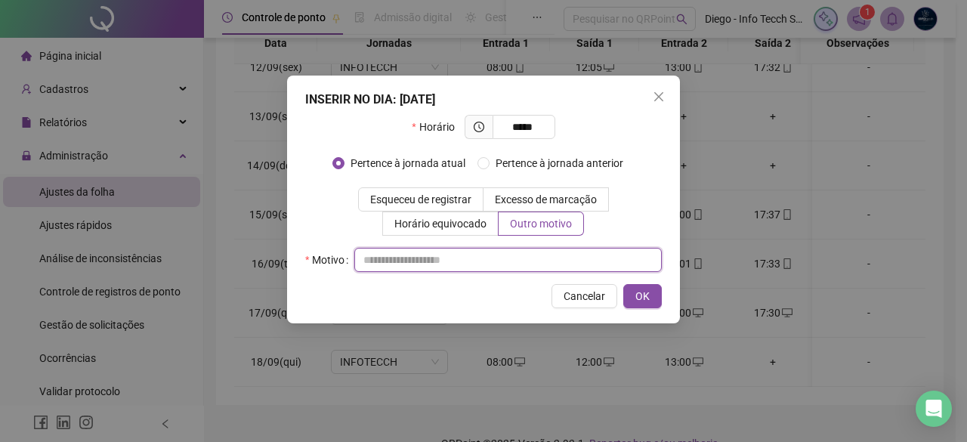
click at [551, 249] on input "text" at bounding box center [507, 260] width 307 height 24
type input "**********"
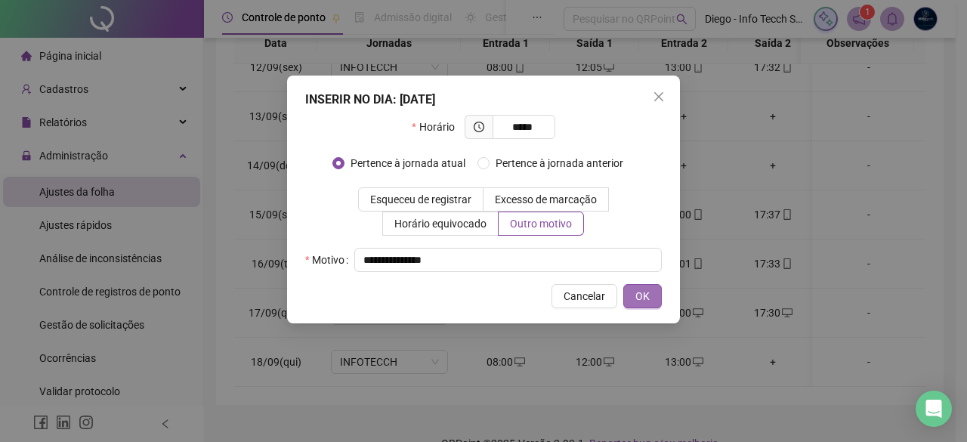
click at [639, 304] on span "OK" at bounding box center [642, 296] width 14 height 17
